Goal: Task Accomplishment & Management: Use online tool/utility

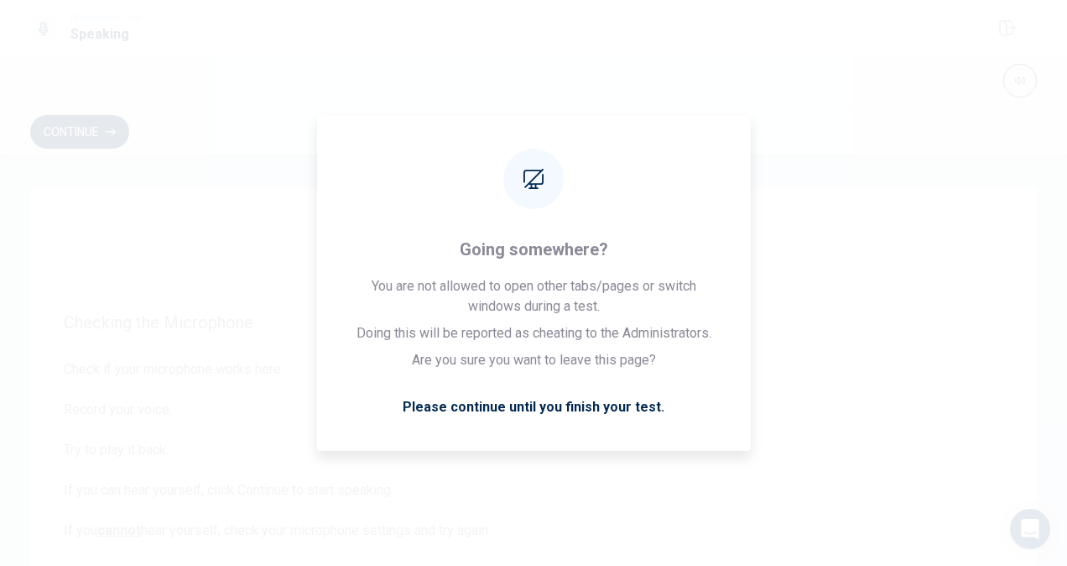
click at [1041, 442] on div "Checking the Microphone Check if your microphone works here. Record your voice.…" at bounding box center [533, 554] width 1061 height 732
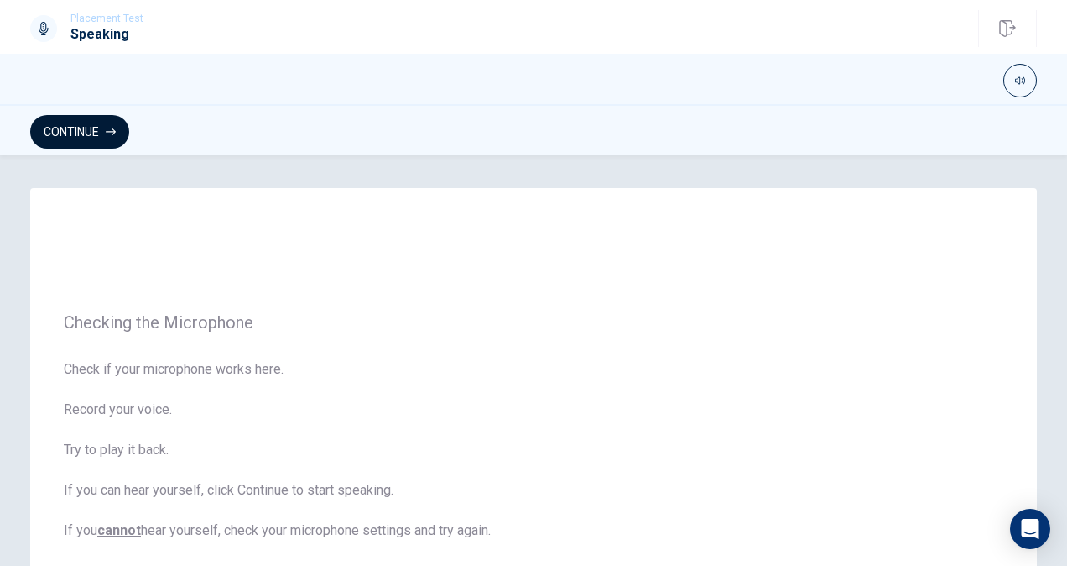
click at [74, 131] on button "Continue" at bounding box center [79, 132] width 99 height 34
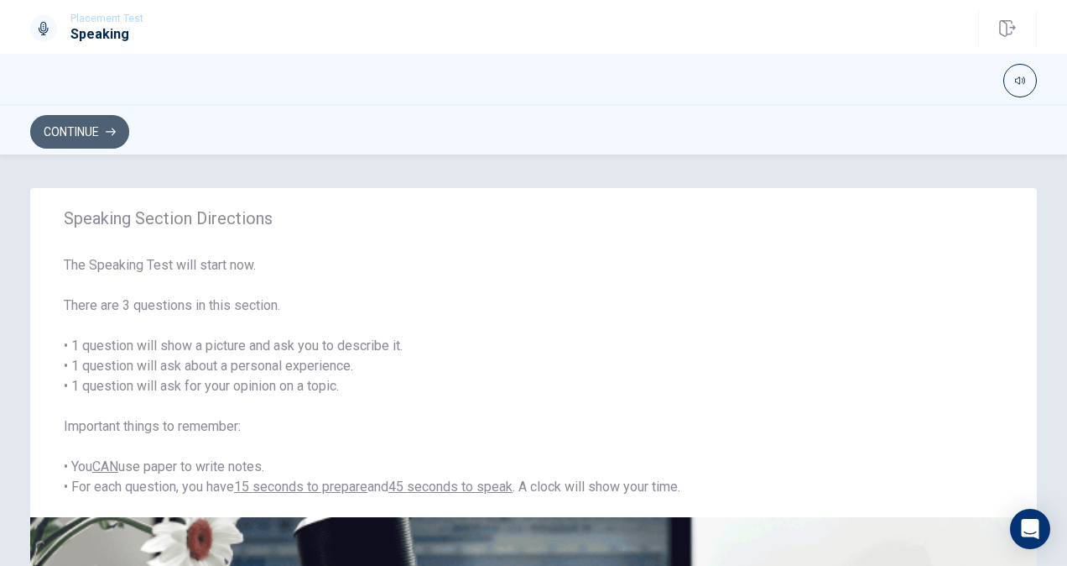
click at [87, 134] on button "Continue" at bounding box center [79, 132] width 99 height 34
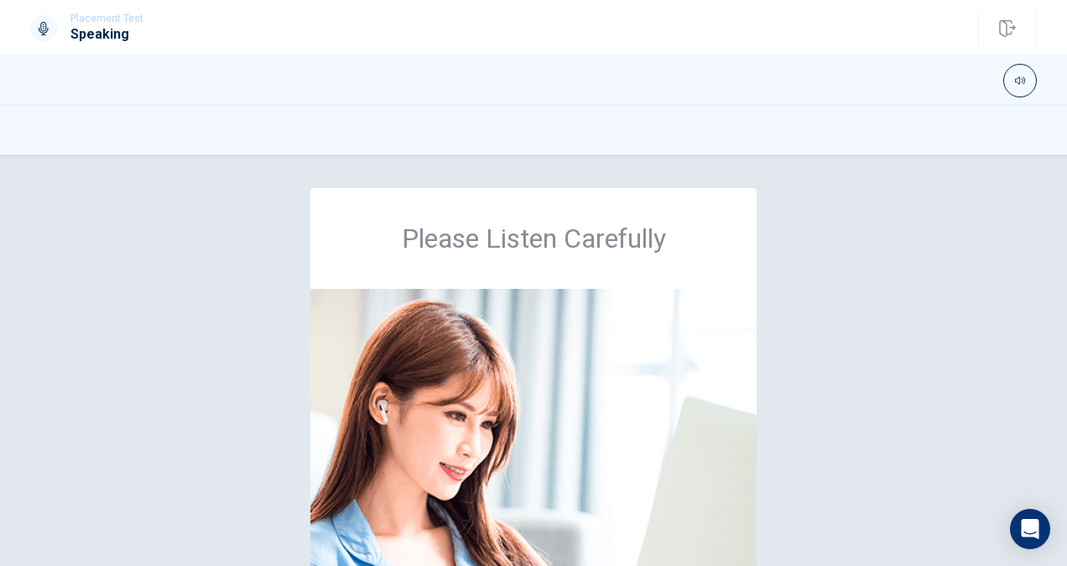
click at [670, 131] on div at bounding box center [533, 132] width 1007 height 32
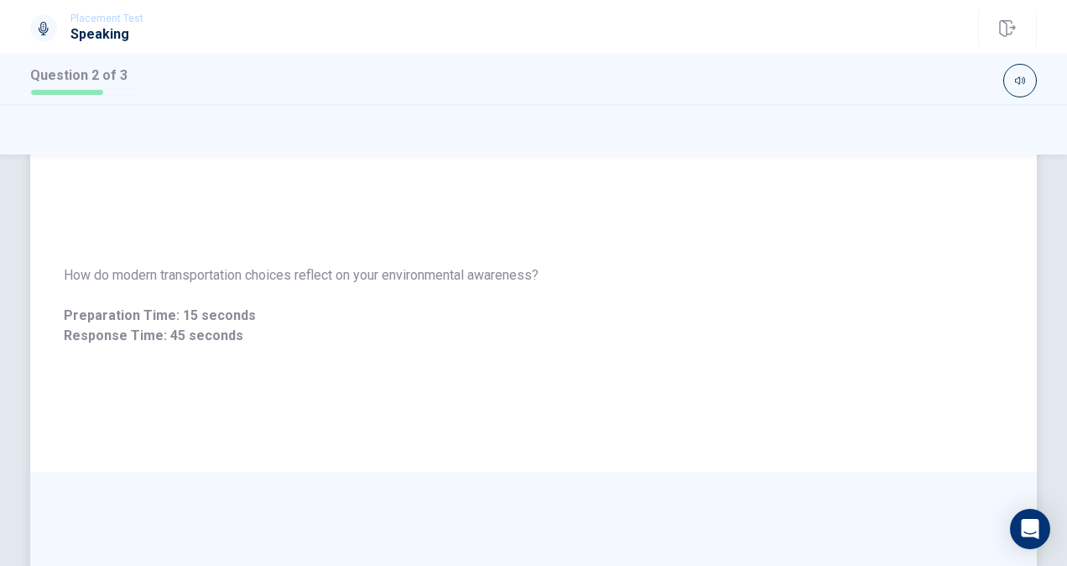
scroll to position [84, 0]
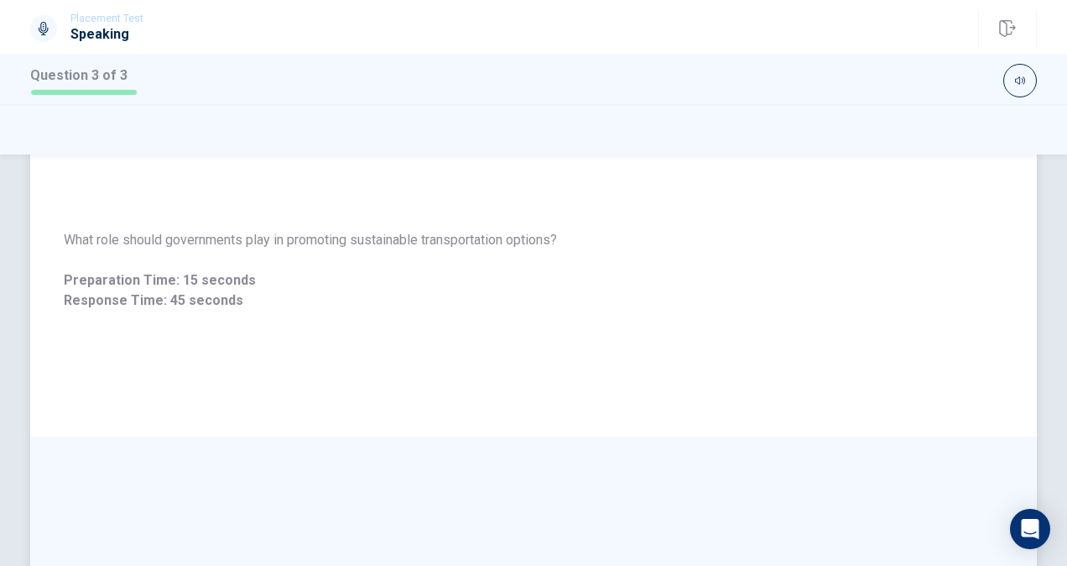
drag, startPoint x: 62, startPoint y: 237, endPoint x: 496, endPoint y: 242, distance: 433.9
click at [475, 244] on span "What role should governments play in promoting sustainable transportation optio…" at bounding box center [534, 240] width 940 height 20
drag, startPoint x: 559, startPoint y: 233, endPoint x: 210, endPoint y: 216, distance: 349.5
click at [210, 216] on div "What role should governments play in promoting sustainable transportation optio…" at bounding box center [533, 270] width 1007 height 121
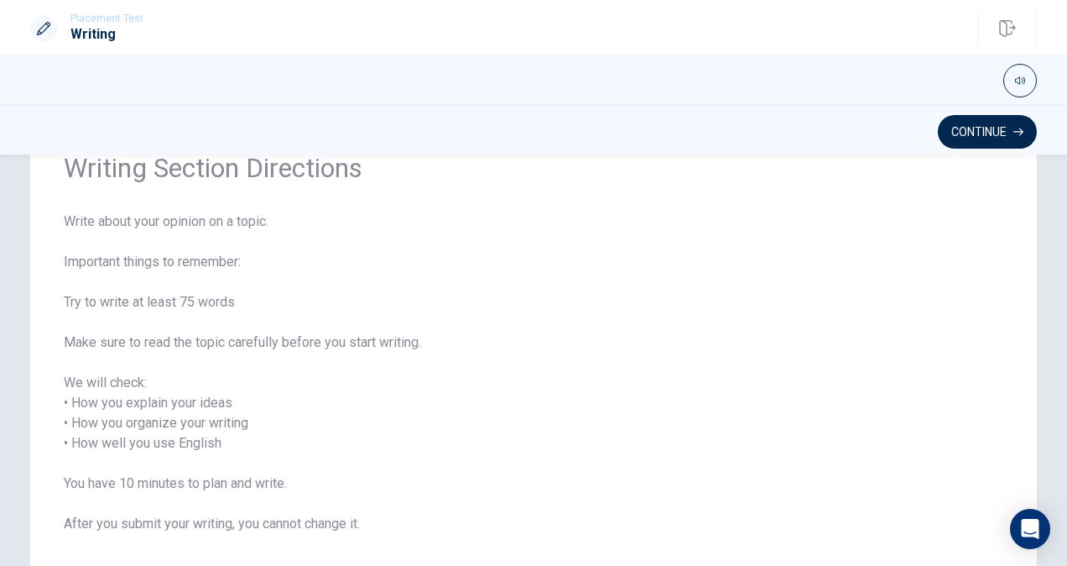
scroll to position [168, 0]
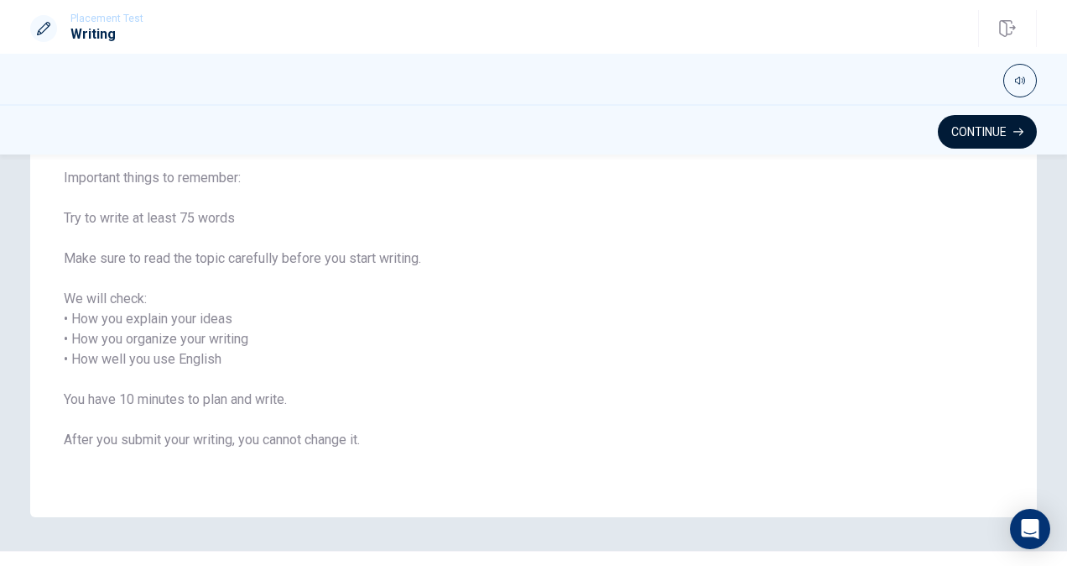
click at [978, 129] on button "Continue" at bounding box center [987, 132] width 99 height 34
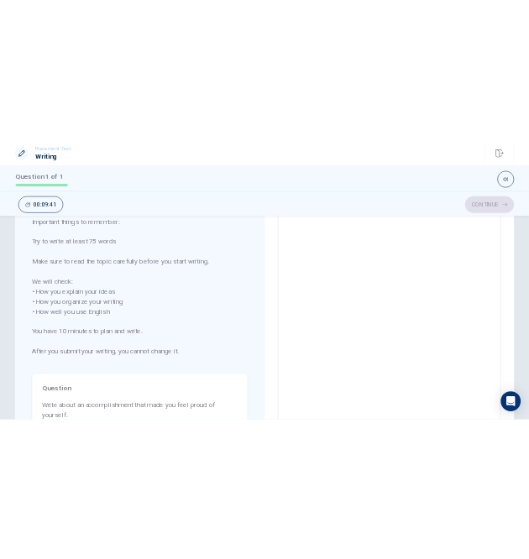
scroll to position [0, 0]
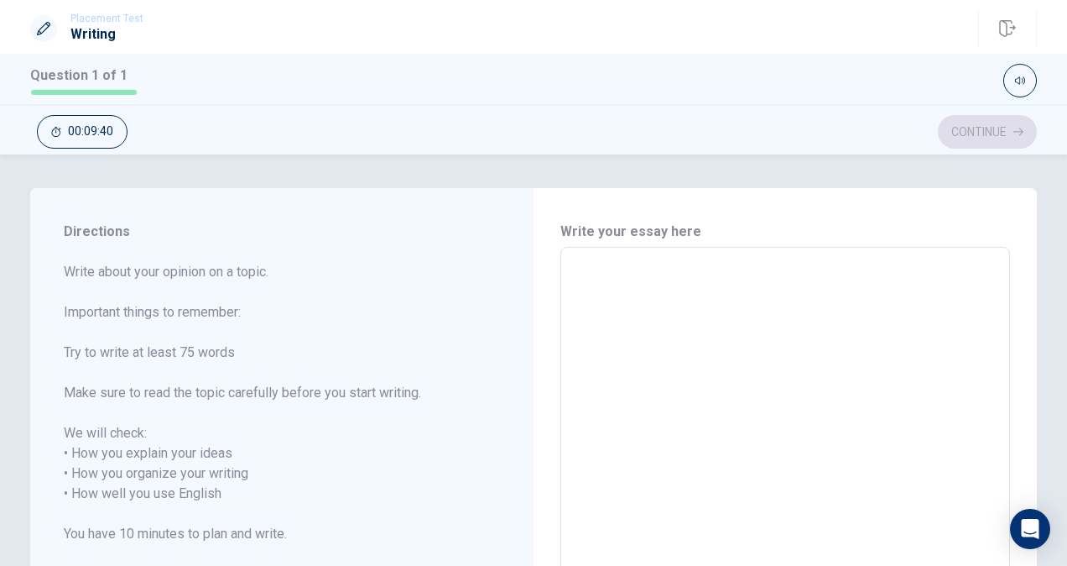
click at [616, 268] on textarea at bounding box center [785, 494] width 426 height 466
type textarea "I"
type textarea "x"
type textarea "I"
type textarea "x"
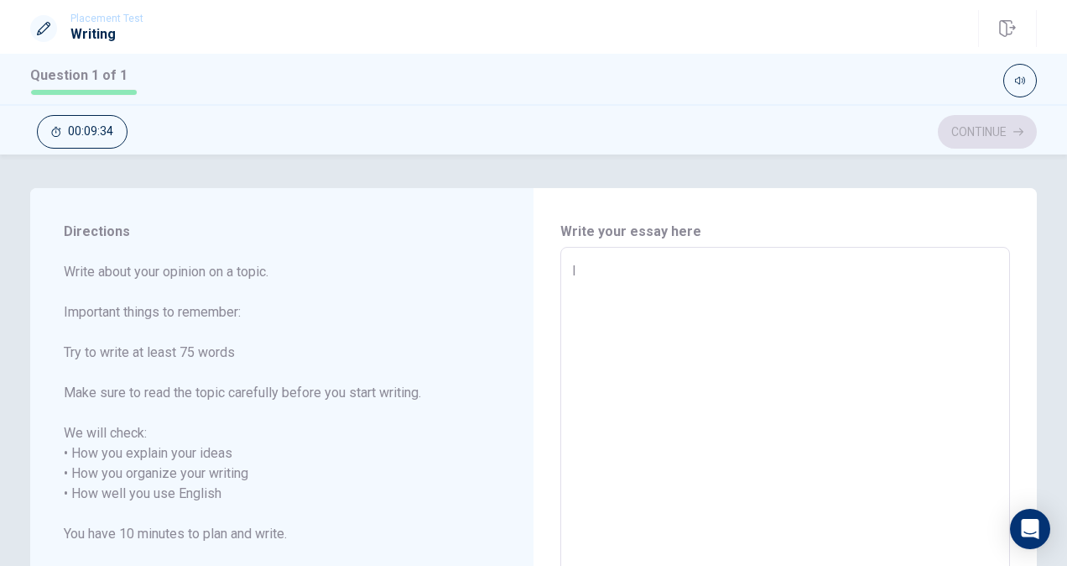
type textarea "I w"
type textarea "x"
type textarea "I wi"
type textarea "x"
type textarea "I wib"
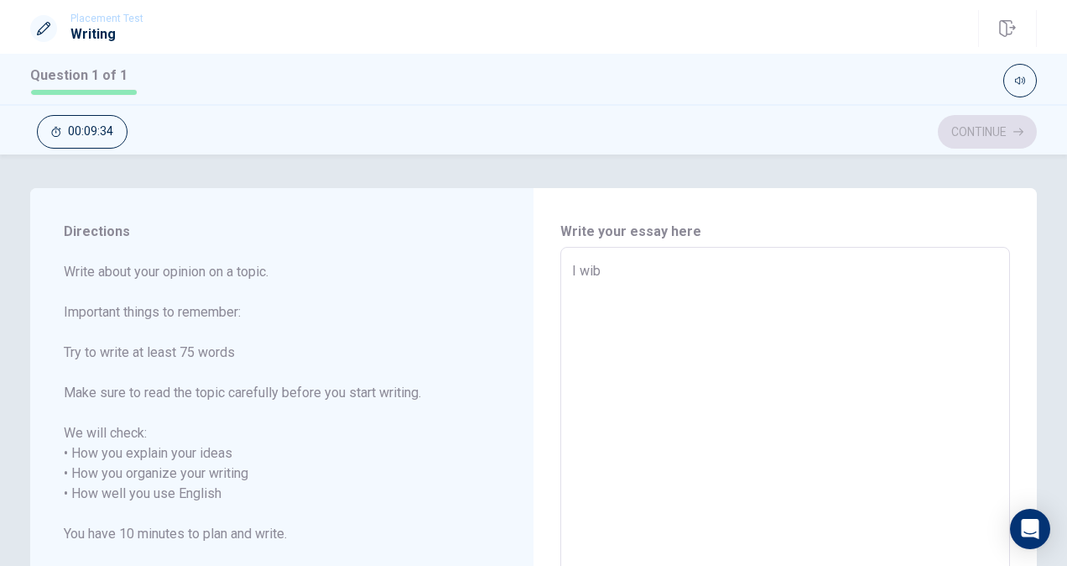
type textarea "x"
type textarea "I wi"
type textarea "x"
type textarea "I w"
type textarea "x"
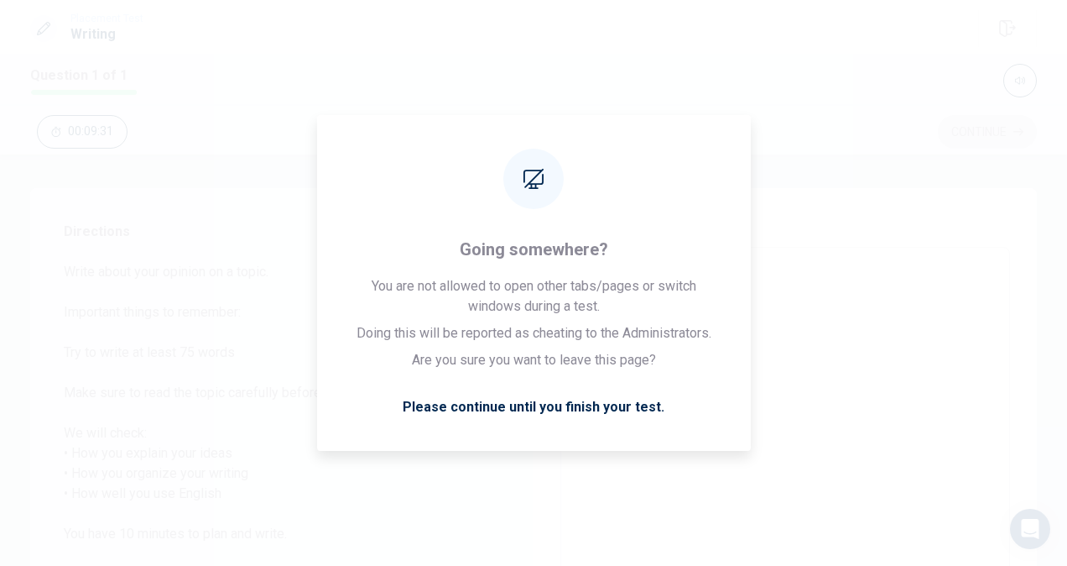
type textarea "I w"
type textarea "x"
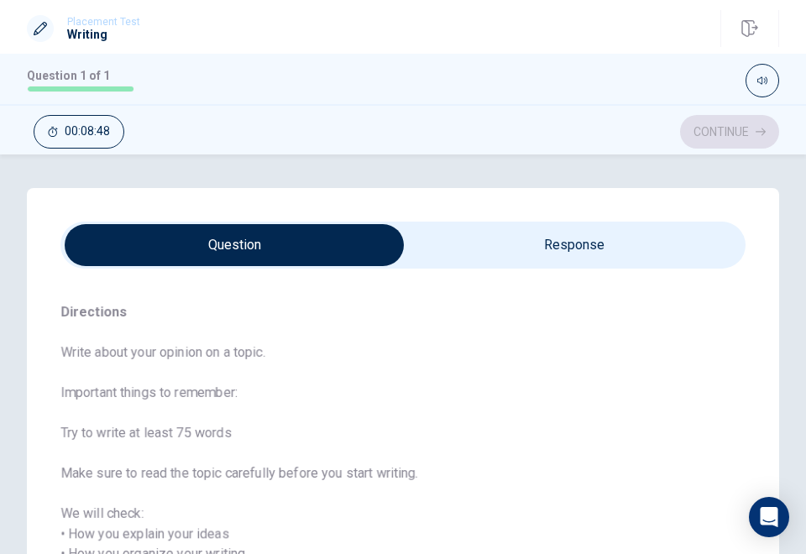
type textarea "x"
click at [592, 244] on input "checkbox" at bounding box center [234, 245] width 1027 height 42
checkbox input "true"
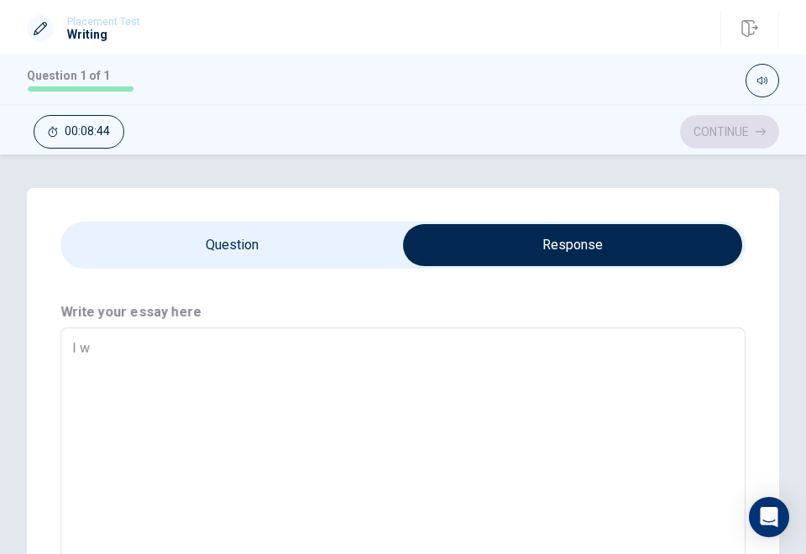
click at [125, 352] on textarea "I w" at bounding box center [402, 454] width 661 height 224
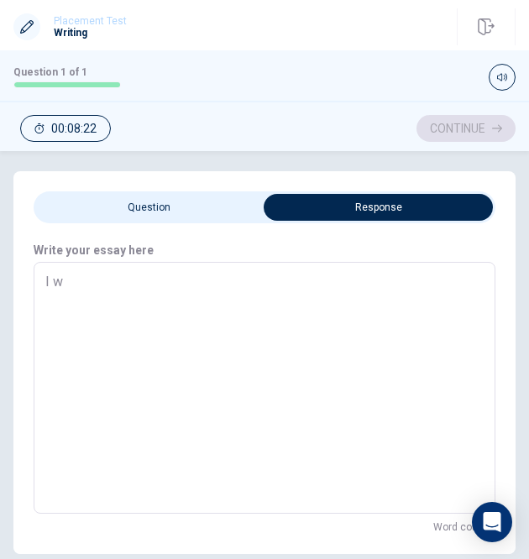
type textarea "x"
type textarea "I"
type textarea "x"
type textarea "I"
type textarea "x"
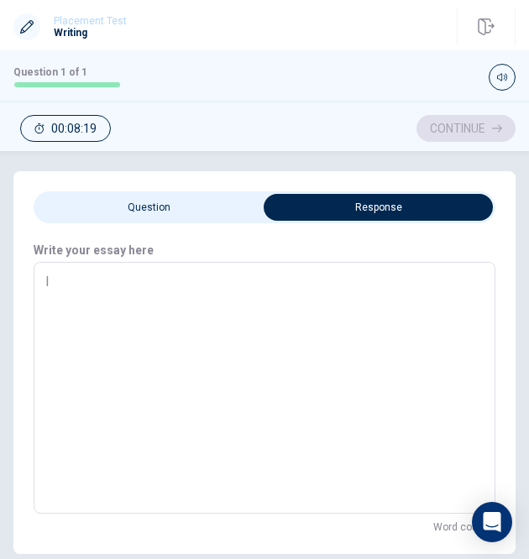
type textarea "Io"
type textarea "x"
type textarea "I"
type textarea "x"
type textarea "I"
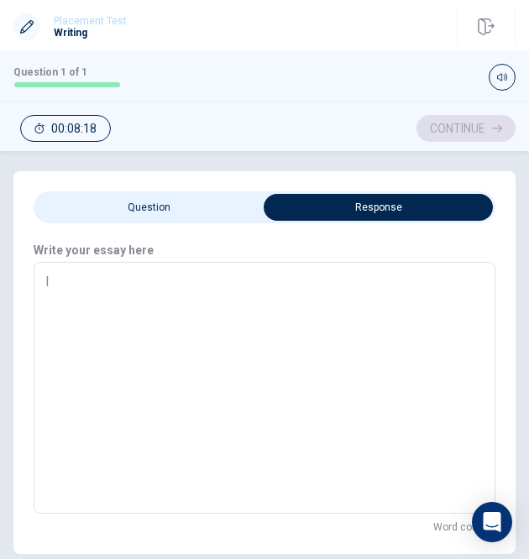
type textarea "x"
type textarea "I o"
type textarea "x"
type textarea "I on"
type textarea "x"
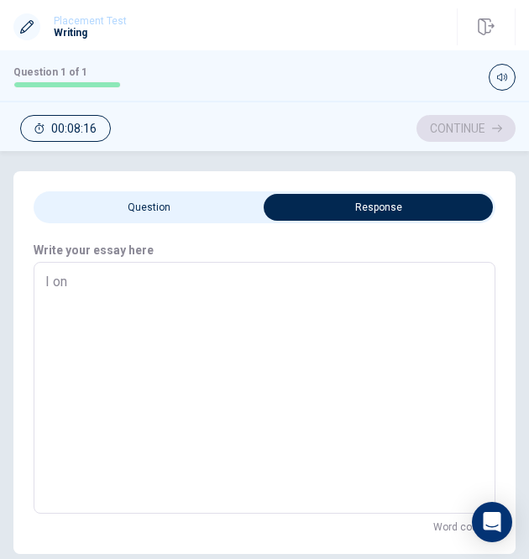
type textarea "I onc"
type textarea "x"
type textarea "I once"
type textarea "x"
type textarea "I once"
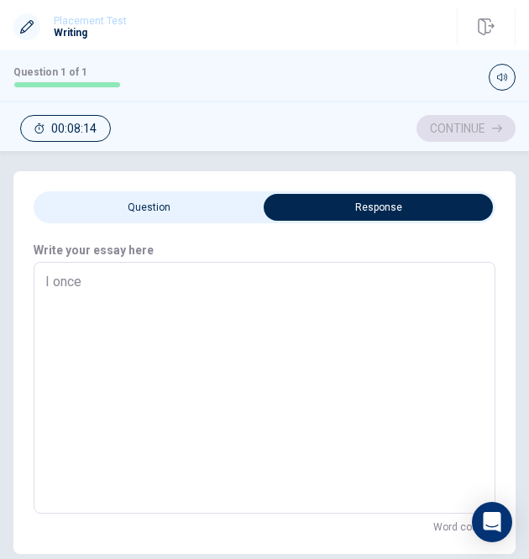
type textarea "x"
type textarea "I once p"
type textarea "x"
type textarea "I once pl"
type textarea "x"
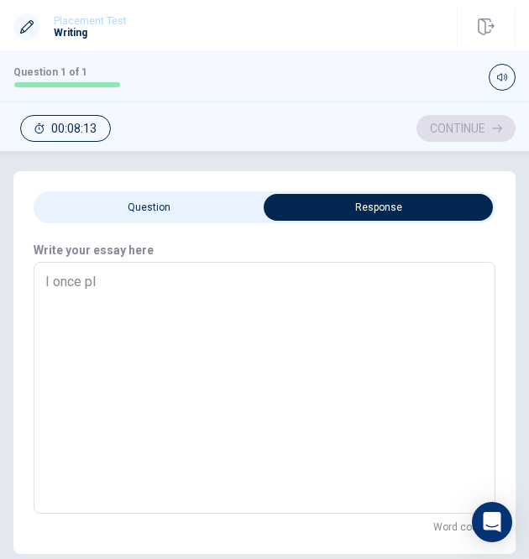
type textarea "I once pla"
type textarea "x"
type textarea "I once plac"
type textarea "x"
type textarea "I once place"
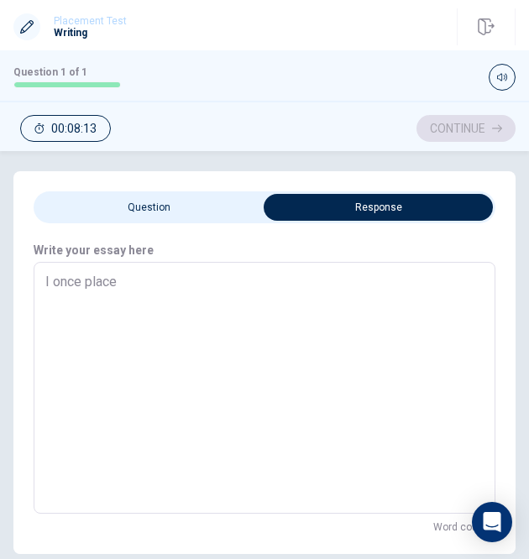
type textarea "x"
type textarea "I once placed"
type textarea "x"
type textarea "I once placed"
type textarea "x"
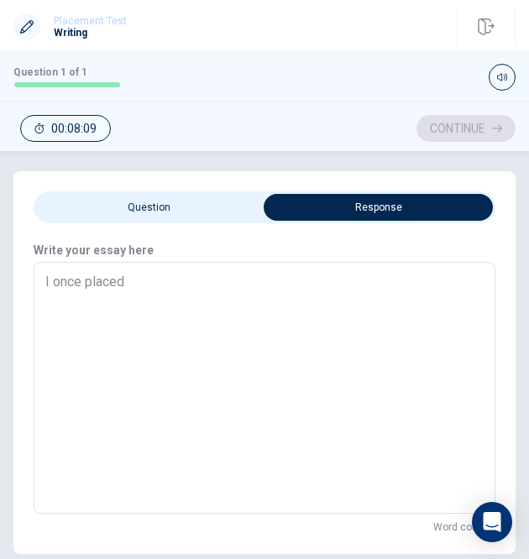
type textarea "I once placed 6"
type textarea "x"
type textarea "I once placed 6t"
type textarea "x"
type textarea "I once placed 6th"
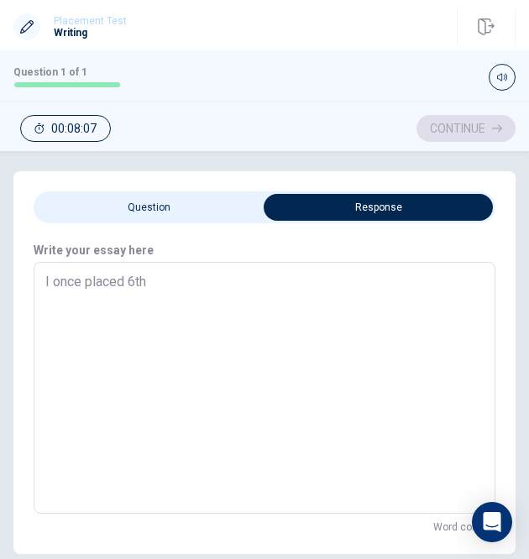
type textarea "x"
type textarea "I once placed 6th"
type textarea "x"
type textarea "I once placed 6th o"
type textarea "x"
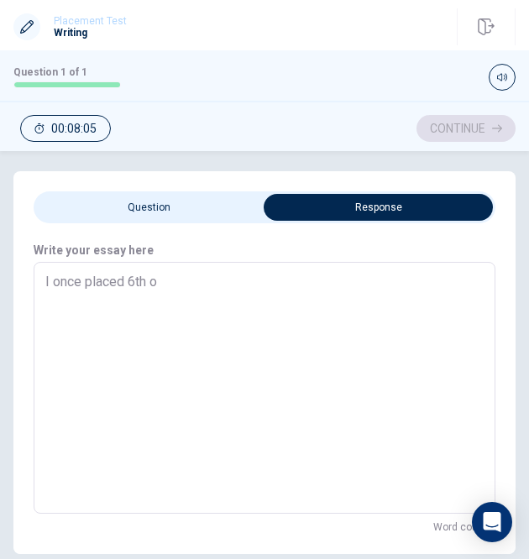
type textarea "I once placed 6th ou"
type textarea "x"
type textarea "I once placed 6th out"
type textarea "x"
type textarea "I once placed 6th out"
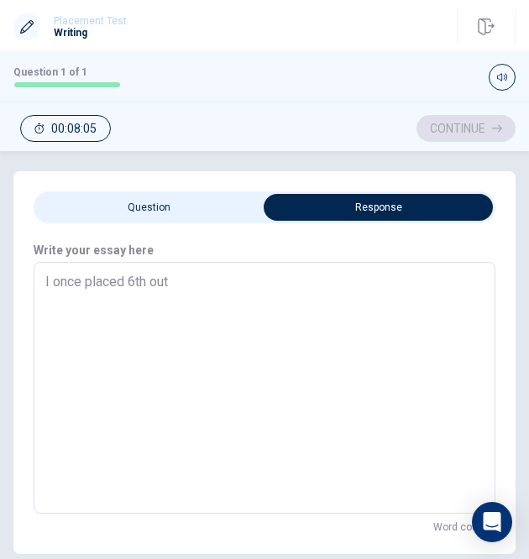
type textarea "x"
type textarea "I once placed 6th out i"
type textarea "x"
type textarea "I once placed 6th out if"
type textarea "x"
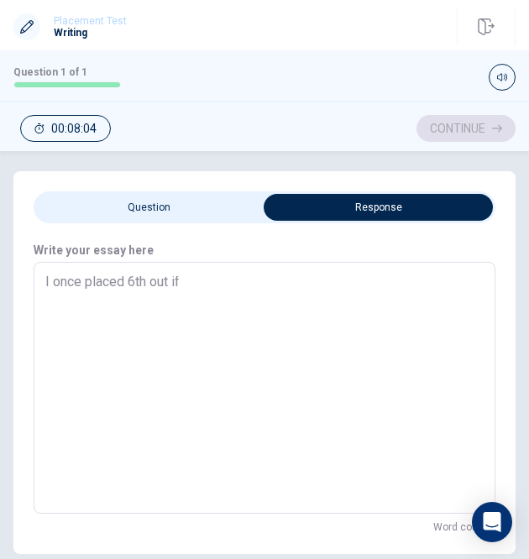
type textarea "I once placed 6th out if"
type textarea "x"
type textarea "I once placed 6th out if t"
type textarea "x"
type textarea "I once placed 6th out if"
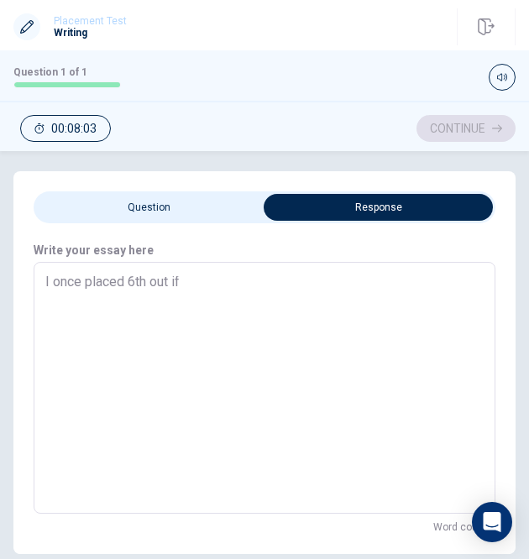
type textarea "x"
type textarea "I once placed 6th out if"
type textarea "x"
type textarea "I once placed 6th out i"
type textarea "x"
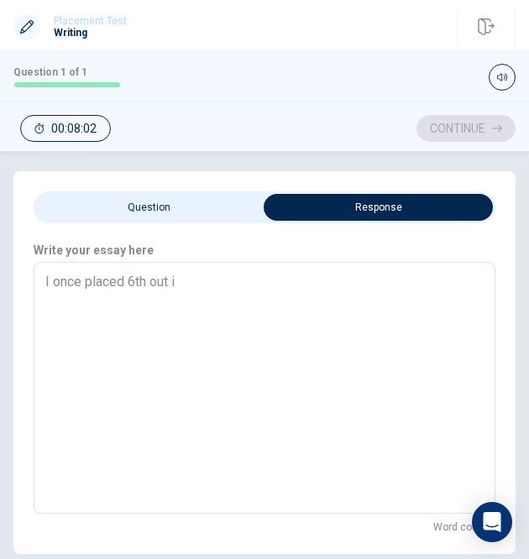
type textarea "I once placed 6th out"
type textarea "x"
type textarea "I once placed 6th out o"
type textarea "x"
type textarea "I once placed 6th out of"
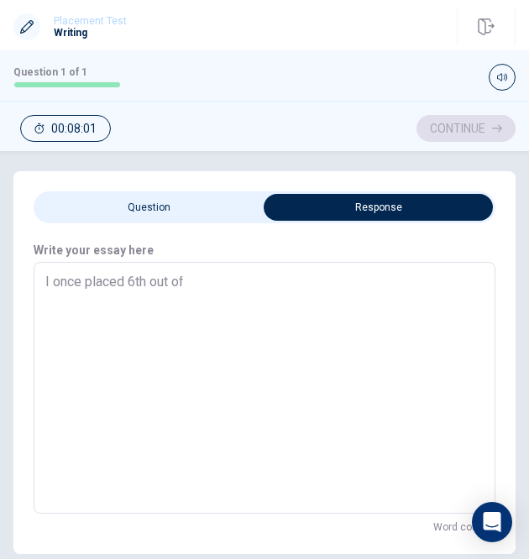
type textarea "x"
type textarea "I once placed 6th out of"
type textarea "x"
type textarea "I once placed 6th out of 2"
type textarea "x"
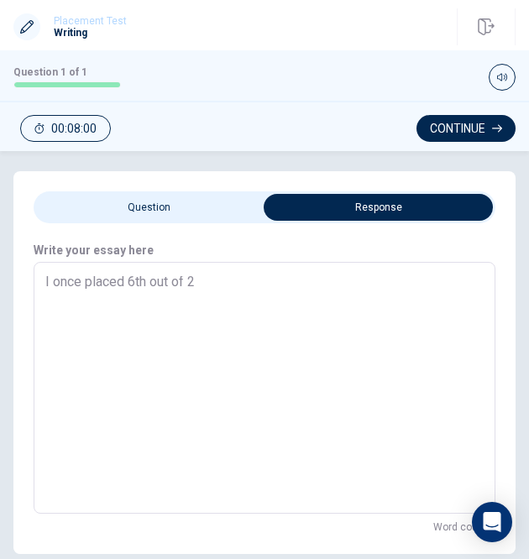
type textarea "I once placed 6th out of 20"
type textarea "x"
type textarea "I once placed 6th out of 200"
type textarea "x"
type textarea "I once placed 6th out of 200p"
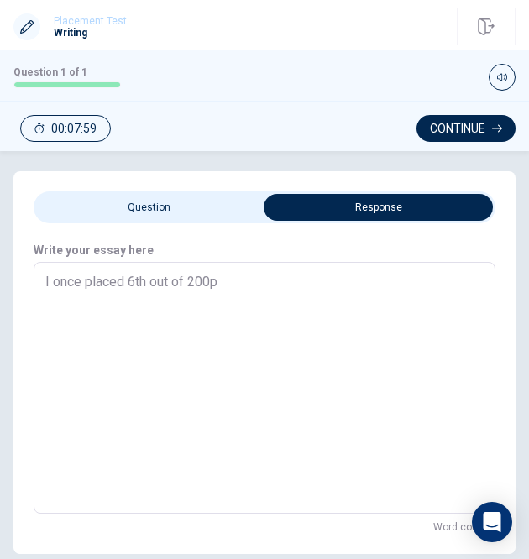
type textarea "x"
type textarea "I once placed 6th out of 200pa"
type textarea "x"
type textarea "I once placed 6th out of 200par"
type textarea "x"
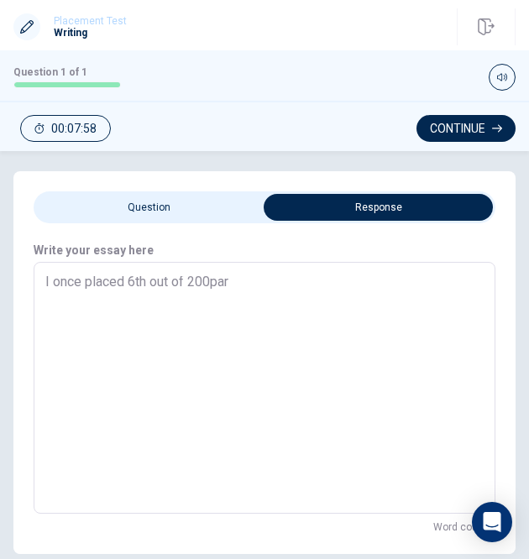
type textarea "I once placed 6th out of 200part"
type textarea "x"
type textarea "I once placed 6th out of 200parti"
type textarea "x"
type textarea "I once placed 6th out of 200partic"
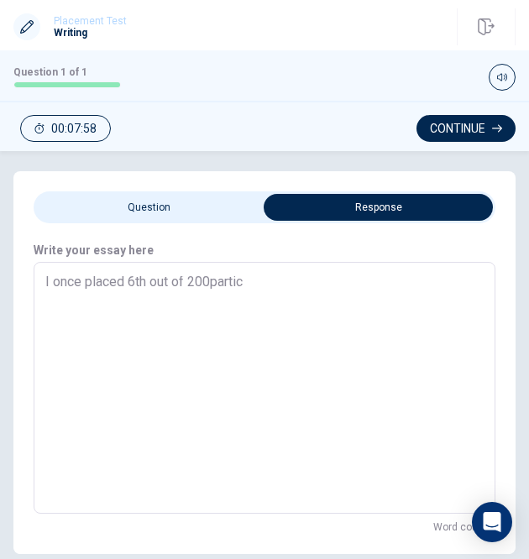
type textarea "x"
type textarea "I once placed 6th out of 200partici"
type textarea "x"
type textarea "I once placed 6th out of 200particia"
type textarea "x"
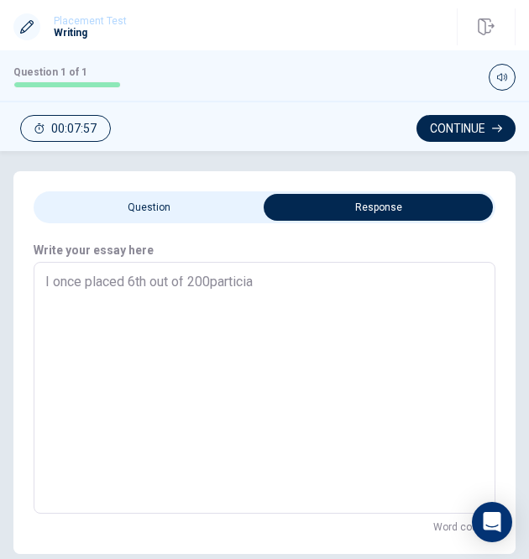
type textarea "I once placed 6th out of 200particiap"
type textarea "x"
type textarea "I once placed 6th out of 200particia"
type textarea "x"
type textarea "I once placed 6th out of 200partici"
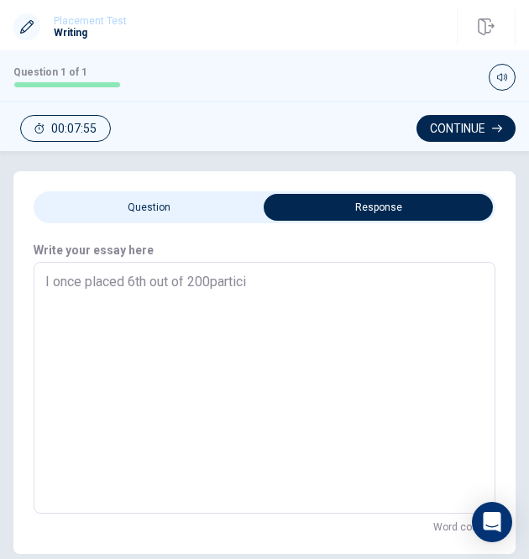
type textarea "x"
type textarea "I once placed 6th out of 200partic"
type textarea "x"
type textarea "I once placed 6th out of 200parti"
type textarea "x"
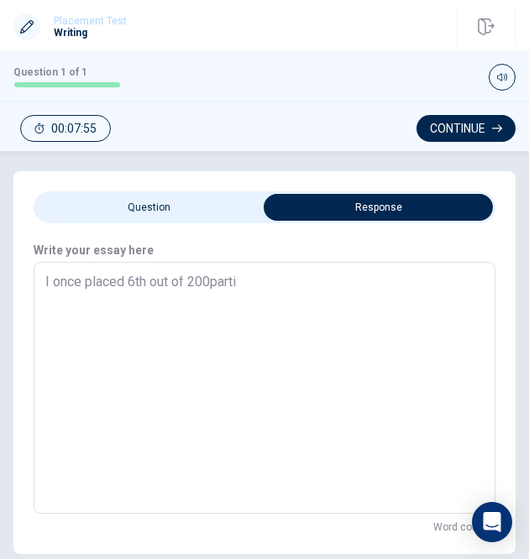
type textarea "I once placed 6th out of 200part"
type textarea "x"
type textarea "I once placed 6th out of 200par"
type textarea "x"
type textarea "I once placed 6th out of 200pa"
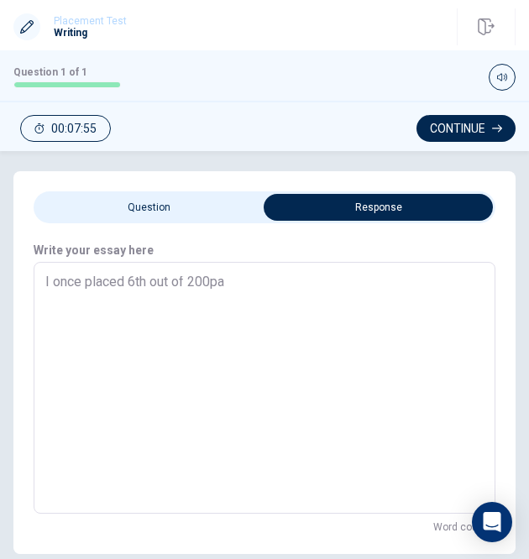
type textarea "x"
type textarea "I once placed 6th out of 200p"
type textarea "x"
type textarea "I once placed 6th out of 200"
type textarea "x"
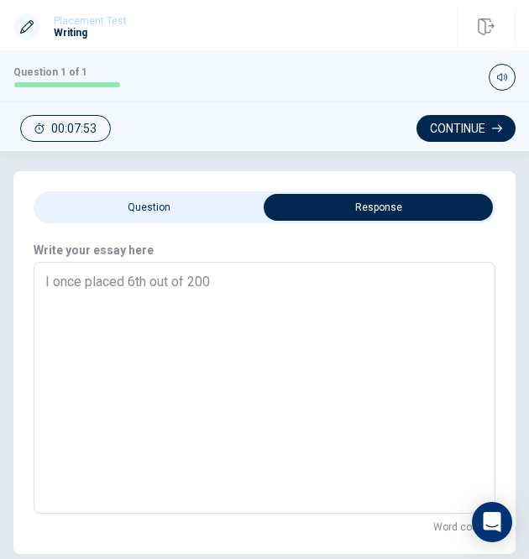
type textarea "I once placed 6th out of 200"
type textarea "x"
type textarea "I once placed 6th out of 200 p"
type textarea "x"
type textarea "I once placed 6th out of 200 pa"
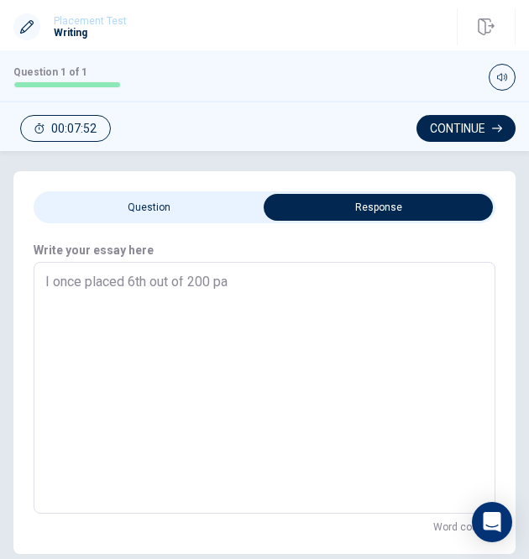
type textarea "x"
type textarea "I once placed 6th out of 200 par"
type textarea "x"
type textarea "I once placed 6th out of 200 part"
type textarea "x"
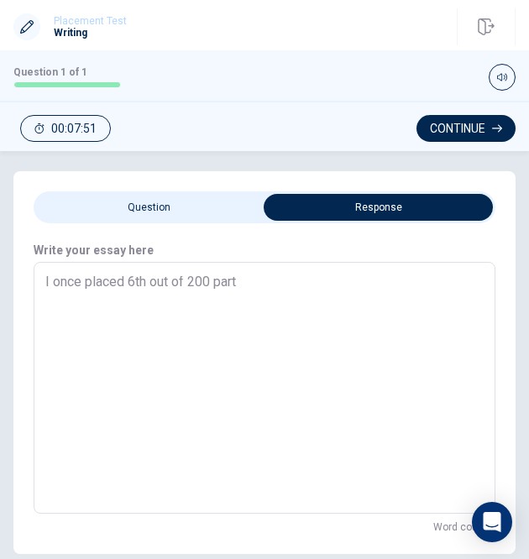
type textarea "I once placed 6th out of 200 parti"
type textarea "x"
type textarea "I once placed 6th out of 200 partic"
type textarea "x"
type textarea "I once placed 6th out of 200 partici"
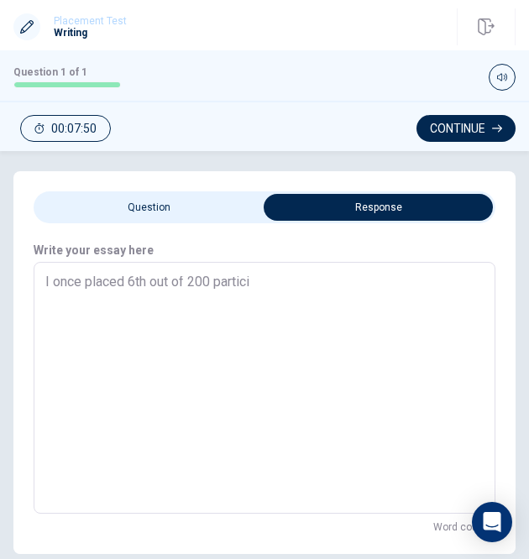
type textarea "x"
type textarea "I once placed 6th out of 200 particip"
type textarea "x"
type textarea "I once placed 6th out of 200 participa"
type textarea "x"
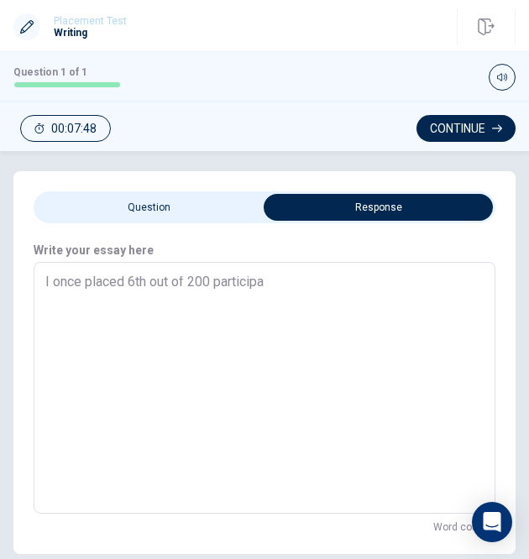
type textarea "I once placed 6th out of 200 participan"
type textarea "x"
type textarea "I once placed 6th out of 200 participant"
type textarea "x"
type textarea "I once placed 6th out of 200 participants"
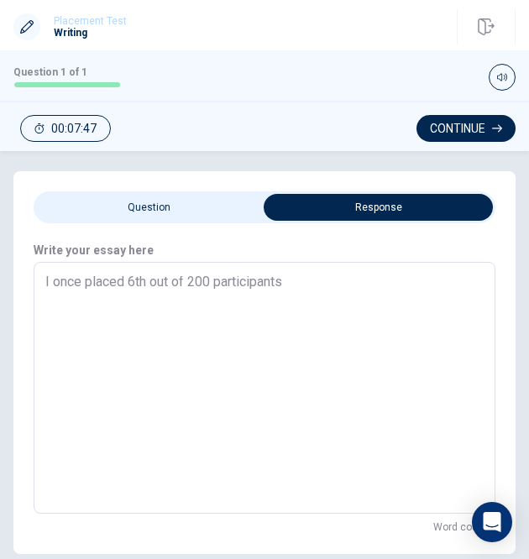
type textarea "x"
type textarea "I once placed 6th out of 200 participants"
type textarea "x"
type textarea "I once placed 6th out of 200 participants i"
type textarea "x"
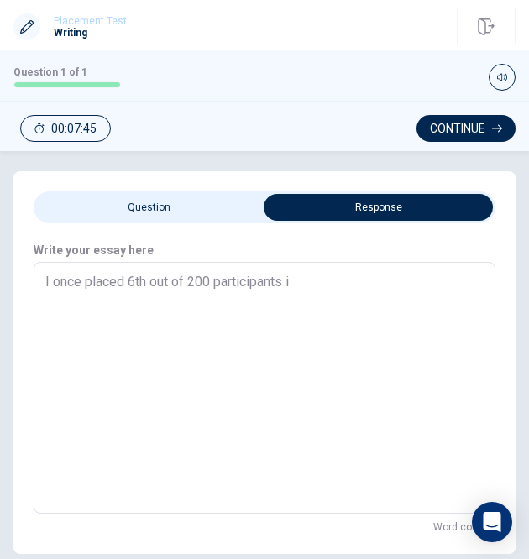
type textarea "I once placed 6th out of 200 participants in"
type textarea "x"
type textarea "I once placed 6th out of 200 participants in"
type textarea "x"
type textarea "I once placed 6th out of 200 participants in a"
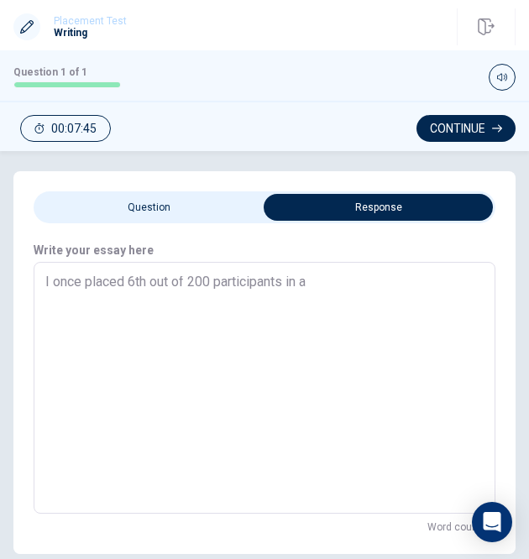
type textarea "x"
type textarea "I once placed 6th out of 200 participants in aw"
type textarea "x"
type textarea "I once placed 6th out of 200 participants in awi"
type textarea "x"
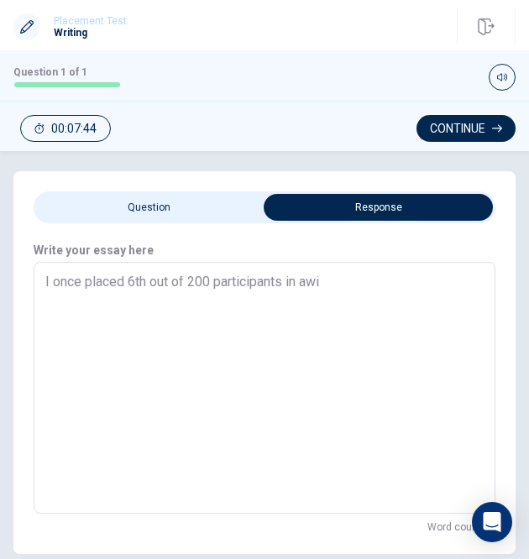
type textarea "I once placed 6th out of 200 participants in awin"
type textarea "x"
type textarea "I once placed 6th out of 200 participants in awind"
type textarea "x"
type textarea "I once placed 6th out of 200 participants in awinds"
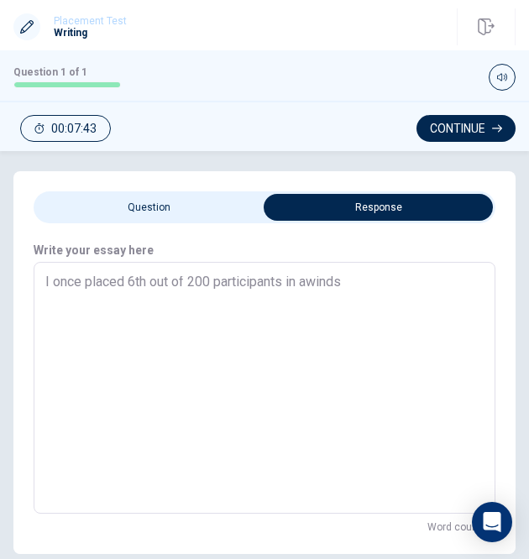
type textarea "x"
type textarea "I once placed 6th out of 200 participants in awindsu"
type textarea "x"
type textarea "I once placed 6th out of 200 participants in awindsuf"
type textarea "x"
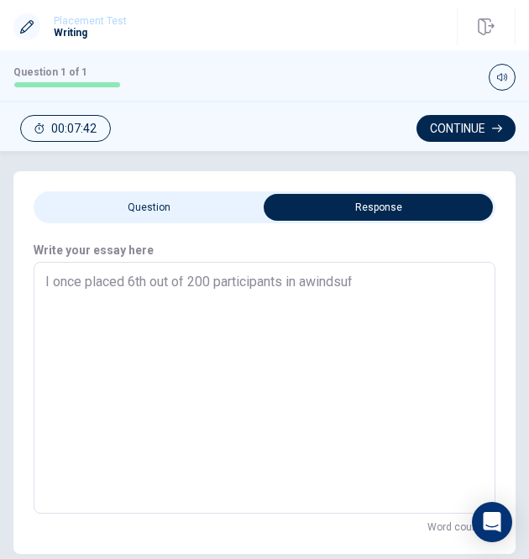
type textarea "I once placed 6th out of 200 participants in awindsufi"
type textarea "x"
type textarea "I once placed 6th out of 200 participants in awindsufin"
type textarea "x"
type textarea "I once placed 6th out of 200 participants in awindsufing"
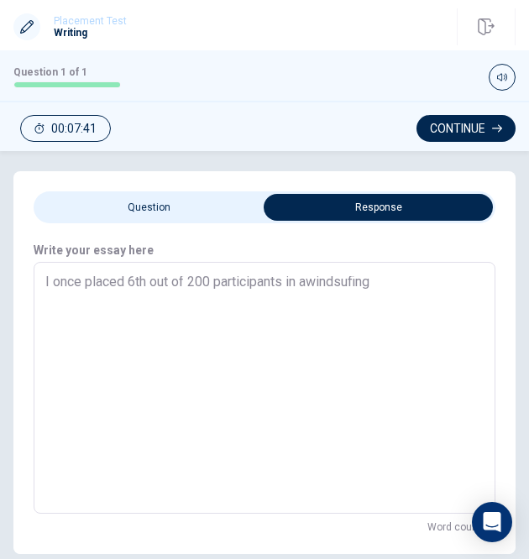
type textarea "x"
type textarea "I once placed 6th out of 200 participants in awindsufing"
type textarea "x"
click at [311, 284] on textarea "I once placed 6th out of 200 participants in awindsufing" at bounding box center [264, 388] width 438 height 224
type textarea "I once placed 6th out of 200 participants in a windsufing"
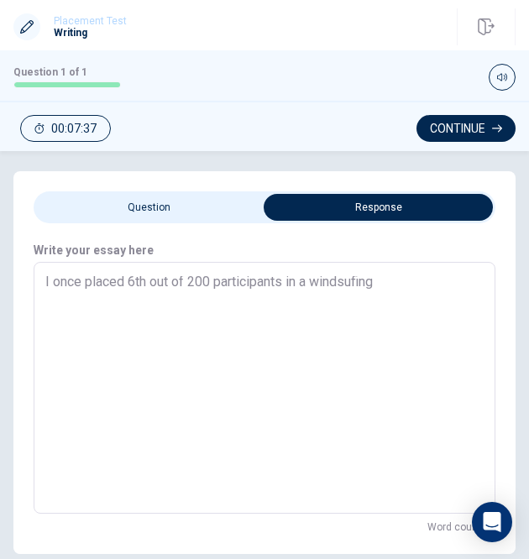
click at [397, 278] on textarea "I once placed 6th out of 200 participants in a windsufing" at bounding box center [264, 388] width 438 height 224
type textarea "x"
type textarea "I once placed 6th out of 200 participants in a windsufing c"
type textarea "x"
type textarea "I once placed 6th out of 200 participants in a windsufing co"
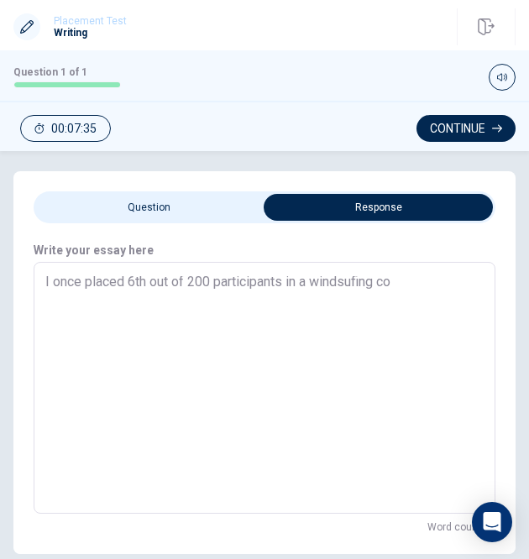
type textarea "x"
type textarea "I once placed 6th out of 200 participants in a windsufing com"
type textarea "x"
type textarea "I once placed 6th out of 200 participants in a windsufing come"
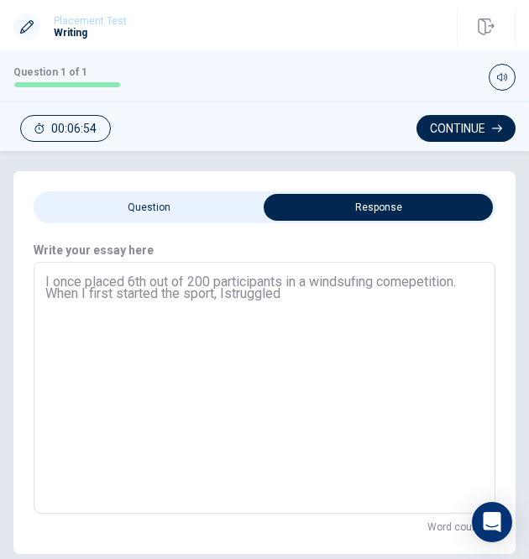
click at [226, 294] on textarea "I once placed 6th out of 200 participants in a windsufing comepetition. When I …" at bounding box center [264, 388] width 438 height 224
click at [293, 295] on textarea "I once placed 6th out of 200 participants in a windsufing comepetition. When I …" at bounding box center [264, 388] width 438 height 224
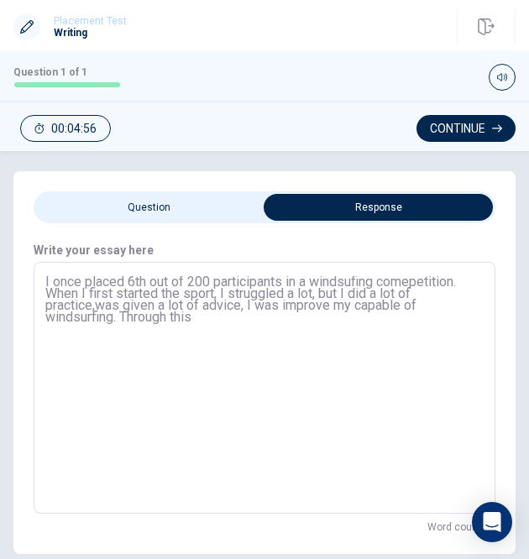
click at [324, 293] on textarea "I once placed 6th out of 200 participants in a windsufing comepetition. When I …" at bounding box center [264, 388] width 438 height 224
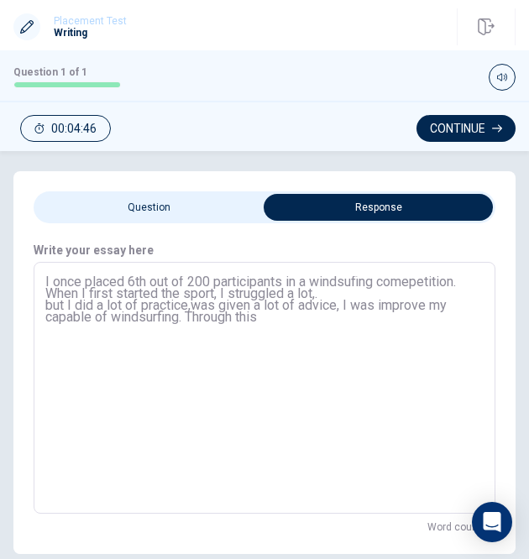
click at [342, 303] on textarea "I once placed 6th out of 200 participants in a windsufing comepetition. When I …" at bounding box center [264, 388] width 438 height 224
click at [345, 305] on textarea "I once placed 6th out of 200 participants in a windsufing comepetition. When I …" at bounding box center [264, 388] width 438 height 224
click at [74, 317] on textarea "I once placed 6th out of 200 participants in a windsufing comepetition. When I …" at bounding box center [264, 388] width 438 height 224
click at [102, 313] on textarea "I once placed 6th out of 200 participants in a windsufing comepetition. When I …" at bounding box center [264, 388] width 438 height 224
click at [389, 318] on textarea "I once placed 6th out of 200 participants in a windsufing comepetition. When I …" at bounding box center [264, 388] width 438 height 224
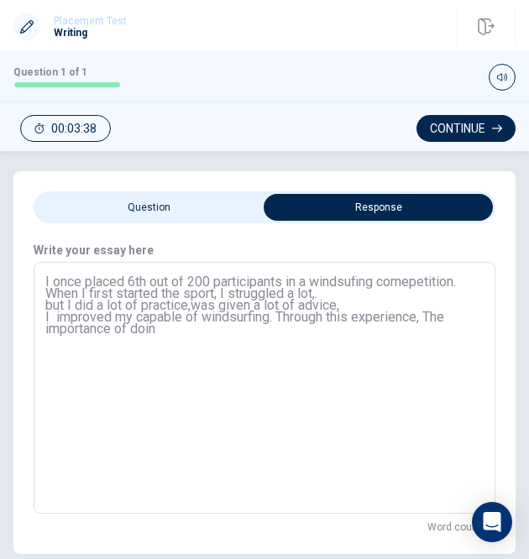
click at [336, 292] on textarea "I once placed 6th out of 200 participants in a windsufing comepetition. When I …" at bounding box center [264, 388] width 438 height 224
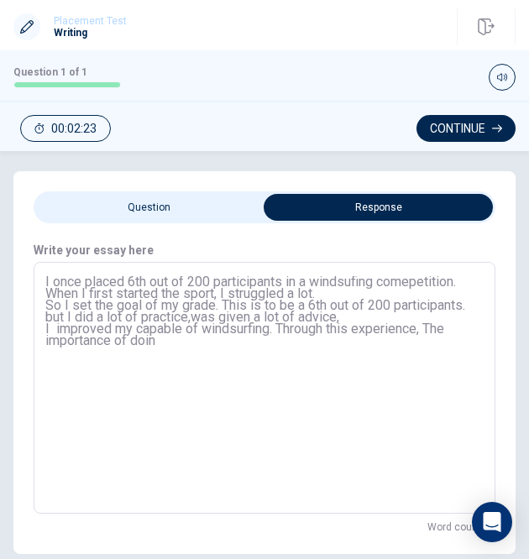
click at [250, 354] on textarea "I once placed 6th out of 200 participants in a windsufing comepetition. When I …" at bounding box center [264, 388] width 438 height 224
click at [151, 316] on textarea "I once placed 6th out of 200 participants in a windsufing comepetition. When I …" at bounding box center [264, 388] width 438 height 224
drag, startPoint x: 46, startPoint y: 293, endPoint x: 315, endPoint y: 291, distance: 268.5
click at [315, 291] on textarea "I once placed 6th out of 200 participants in a windsufing comepetition. When I …" at bounding box center [264, 388] width 438 height 224
click at [275, 312] on textarea "I once placed 6th out of 200 participants in a windsufing comepetition. When I …" at bounding box center [264, 388] width 438 height 224
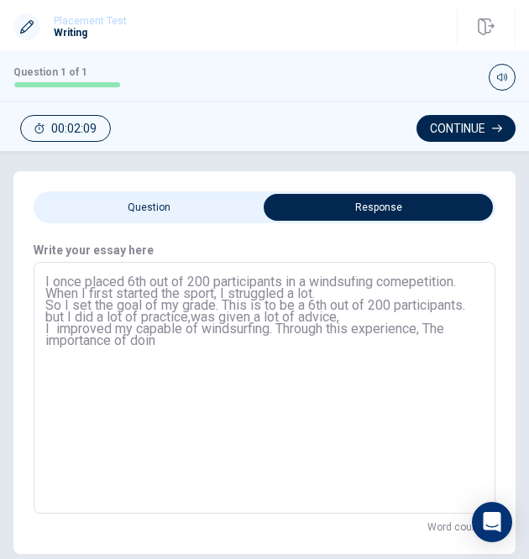
click at [341, 299] on textarea "I once placed 6th out of 200 participants in a windsufing comepetition. When I …" at bounding box center [264, 388] width 438 height 224
click at [341, 297] on textarea "I once placed 6th out of 200 participants in a windsufing comepetition. When I …" at bounding box center [264, 388] width 438 height 224
click at [322, 295] on textarea "I once placed 6th out of 200 participants in a windsufing comepetition. When I …" at bounding box center [264, 388] width 438 height 224
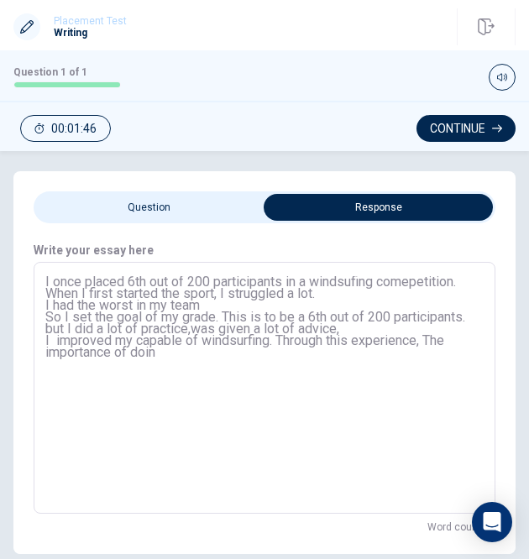
click at [131, 303] on textarea "I once placed 6th out of 200 participants in a windsufing comepetition. When I …" at bounding box center [264, 388] width 438 height 224
click at [133, 305] on textarea "I once placed 6th out of 200 participants in a windsufing comepetition. When I …" at bounding box center [264, 388] width 438 height 224
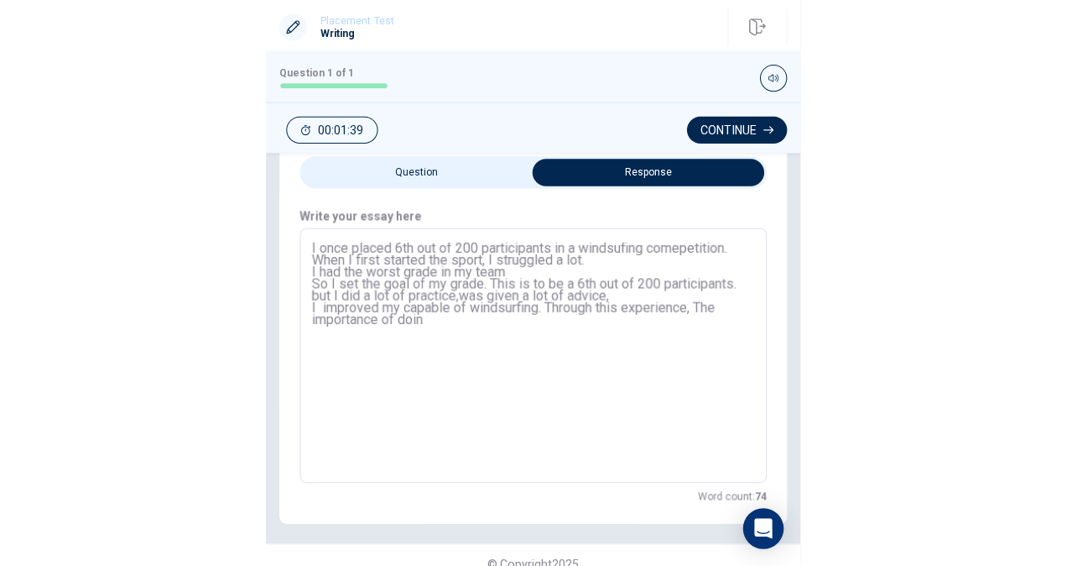
scroll to position [55, 0]
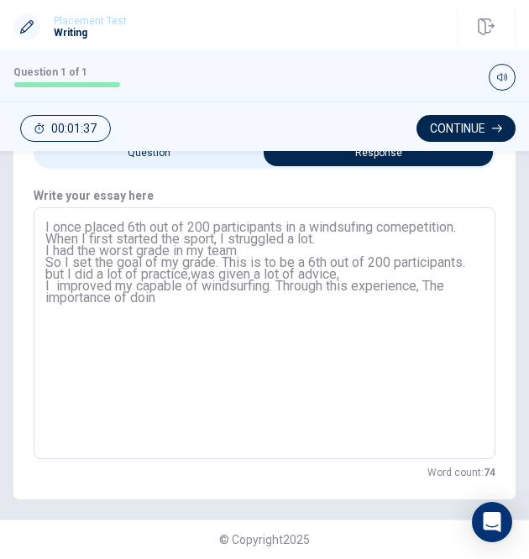
click at [179, 306] on textarea "I once placed 6th out of 200 participants in a windsufing comepetition. When I …" at bounding box center [264, 334] width 438 height 224
click at [430, 295] on textarea "I once placed 6th out of 200 participants in a windsufing comepetition. When I …" at bounding box center [264, 334] width 438 height 224
click at [289, 307] on textarea "I once placed 6th out of 200 participants in a windsufing comepetition. When I …" at bounding box center [264, 334] width 438 height 224
click at [91, 301] on textarea "I once placed 6th out of 200 participants in a windsufing comepetition. When I …" at bounding box center [264, 334] width 438 height 224
click at [90, 310] on textarea "I once placed 6th out of 200 participants in a windsufing comepetition. When I …" at bounding box center [264, 334] width 438 height 224
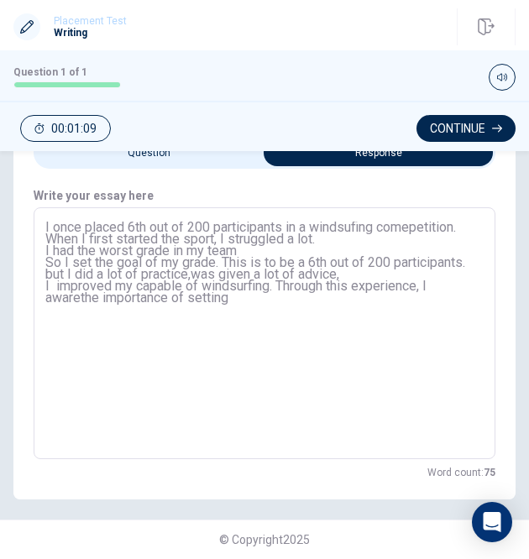
click at [79, 308] on textarea "I once placed 6th out of 200 participants in a windsufing comepetition. When I …" at bounding box center [264, 334] width 438 height 224
click at [238, 307] on textarea "I once placed 6th out of 200 participants in a windsufing comepetition. When I …" at bounding box center [264, 334] width 438 height 224
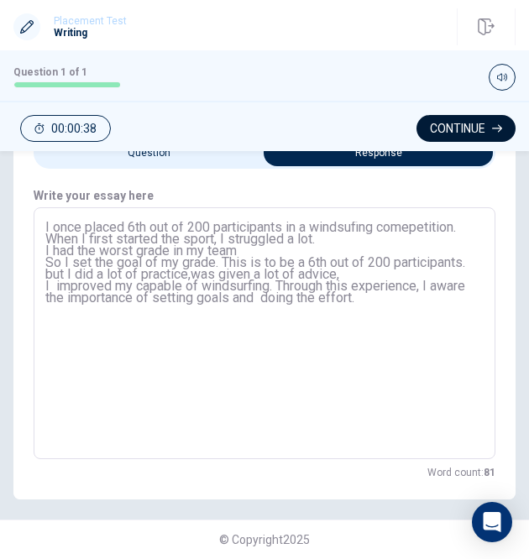
click at [466, 127] on button "Continue" at bounding box center [465, 128] width 99 height 27
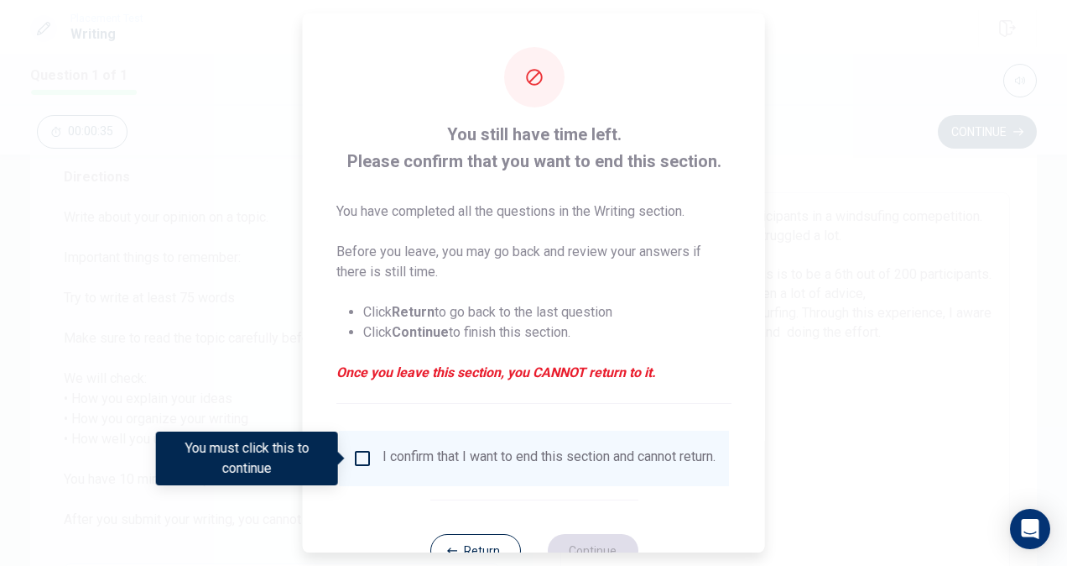
click at [367, 450] on input "You must click this to continue" at bounding box center [362, 458] width 20 height 20
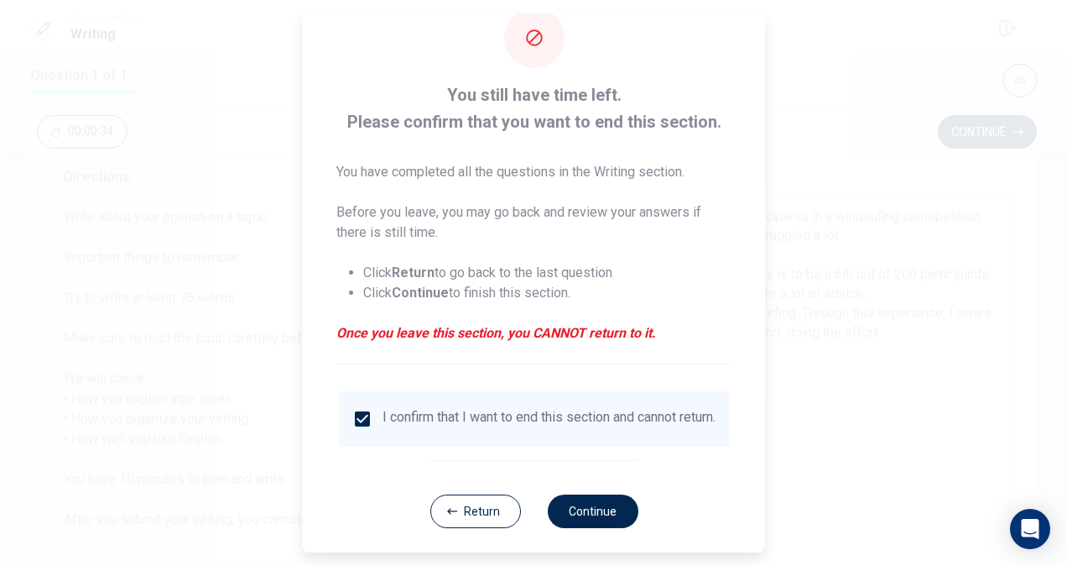
scroll to position [60, 0]
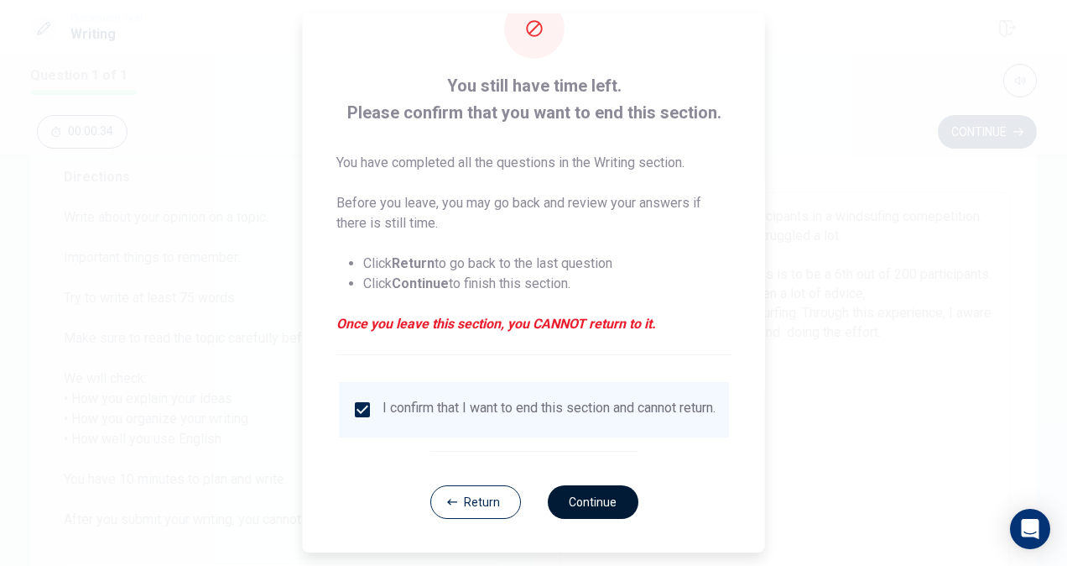
click at [606, 498] on button "Continue" at bounding box center [592, 502] width 91 height 34
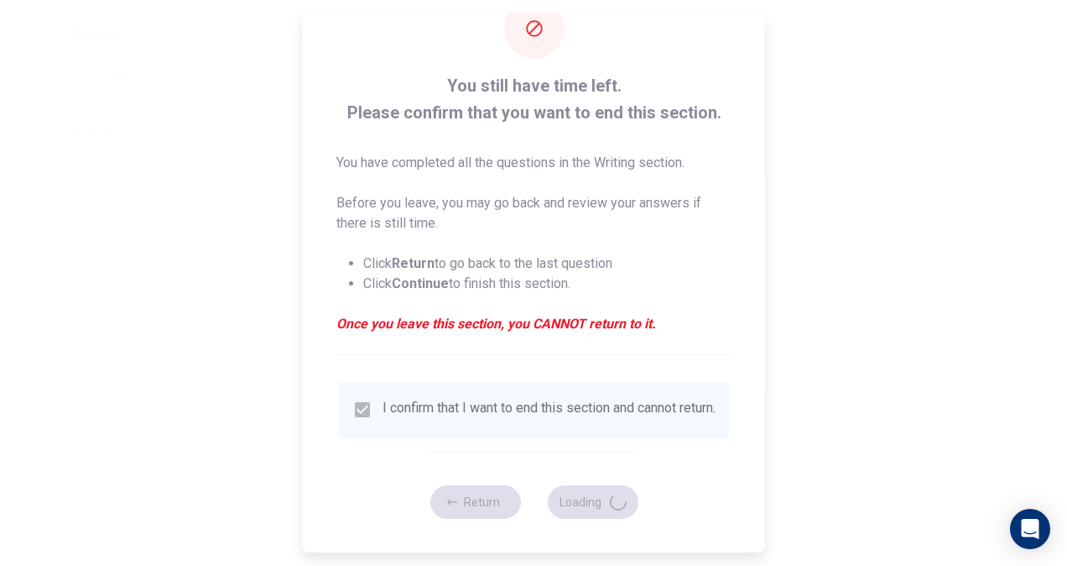
scroll to position [0, 0]
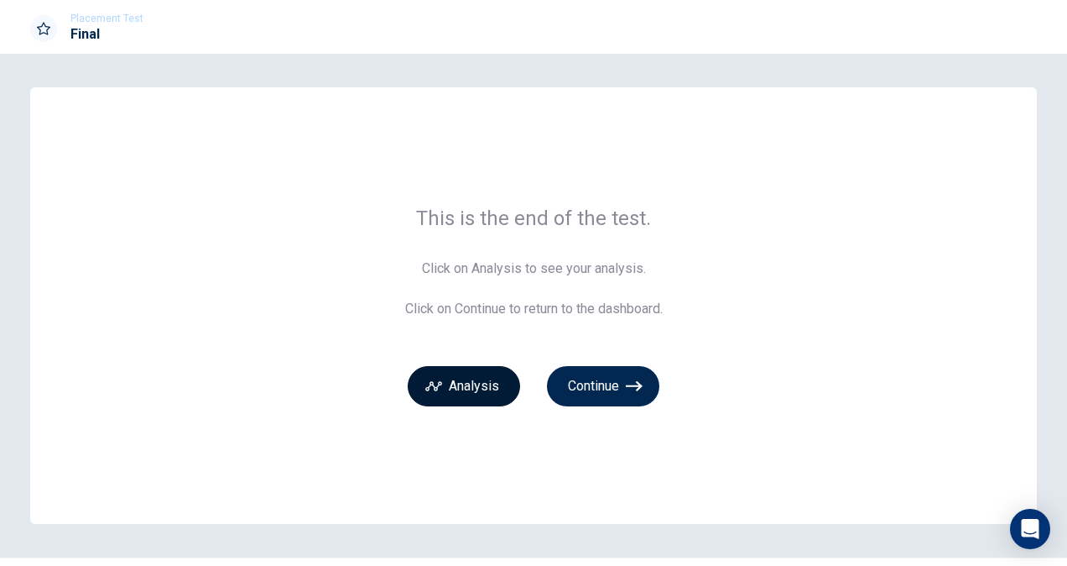
click at [471, 386] on button "Analysis" at bounding box center [464, 386] width 112 height 40
